Goal: Find specific page/section: Find specific page/section

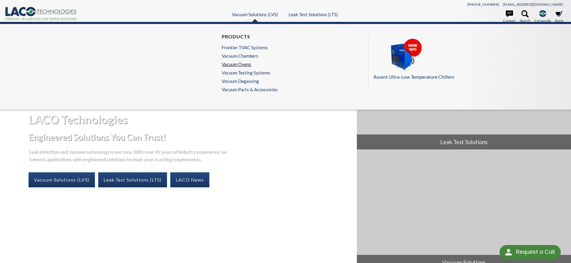
click at [247, 64] on link "Vacuum Ovens" at bounding box center [248, 64] width 53 height 5
click at [250, 14] on link "Vacuum Solutions (LVS)" at bounding box center [255, 14] width 46 height 5
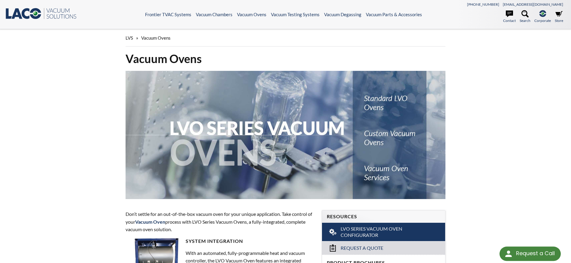
select select "Language Translate Widget"
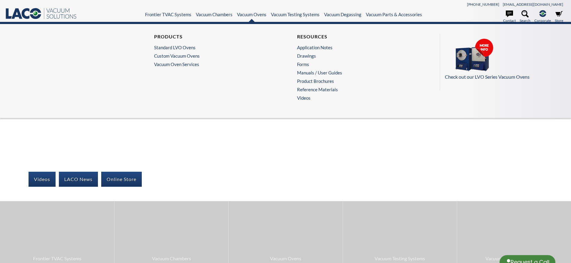
select select "Language Translate Widget"
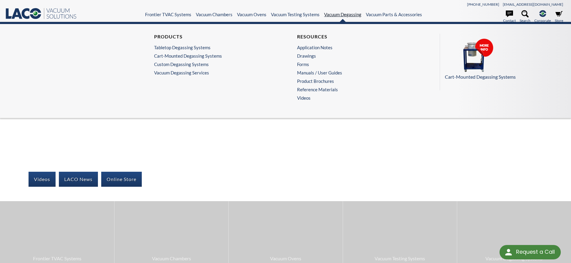
click at [334, 13] on link "Vacuum Degassing" at bounding box center [342, 14] width 37 height 5
